Goal: Task Accomplishment & Management: Use online tool/utility

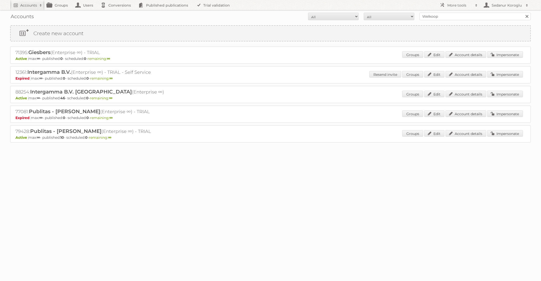
type input "Welkoop"
click at [523, 13] on input "Search" at bounding box center [527, 17] width 8 height 8
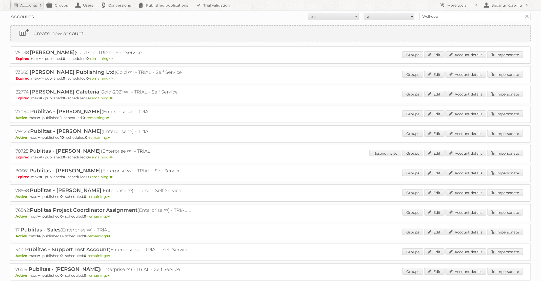
scroll to position [71, 0]
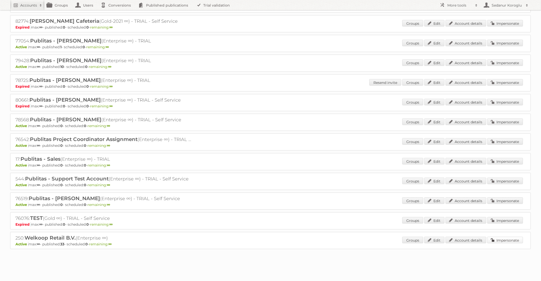
click at [496, 238] on link "Impersonate" at bounding box center [505, 240] width 36 height 7
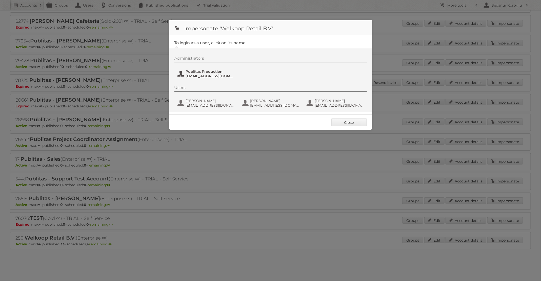
click at [223, 76] on span "fs+welkoop@publitas.com" at bounding box center [210, 76] width 49 height 5
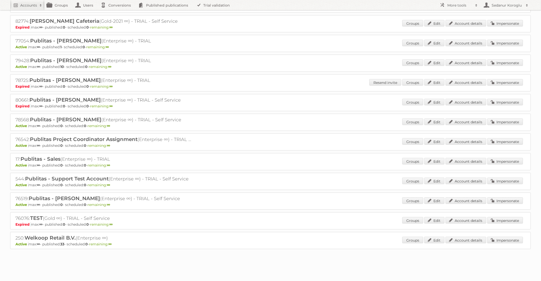
scroll to position [0, 0]
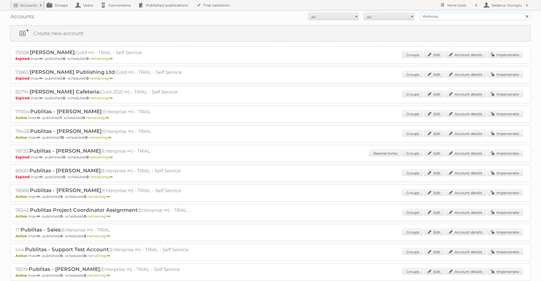
drag, startPoint x: 439, startPoint y: 16, endPoint x: 408, endPoint y: 15, distance: 31.2
click at [408, 16] on form "All Active Expired Pending All Paid Trials Self service Welkoop Search" at bounding box center [270, 17] width 521 height 8
type input "GAMMA"
click at [523, 13] on input "Search" at bounding box center [527, 17] width 8 height 8
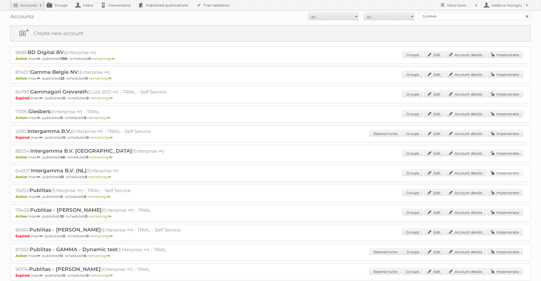
click at [508, 171] on link "Impersonate" at bounding box center [505, 173] width 36 height 7
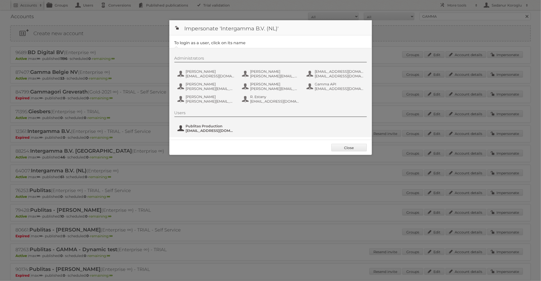
click at [222, 127] on span "Publitas Production" at bounding box center [210, 126] width 49 height 5
